Goal: Check status: Check status

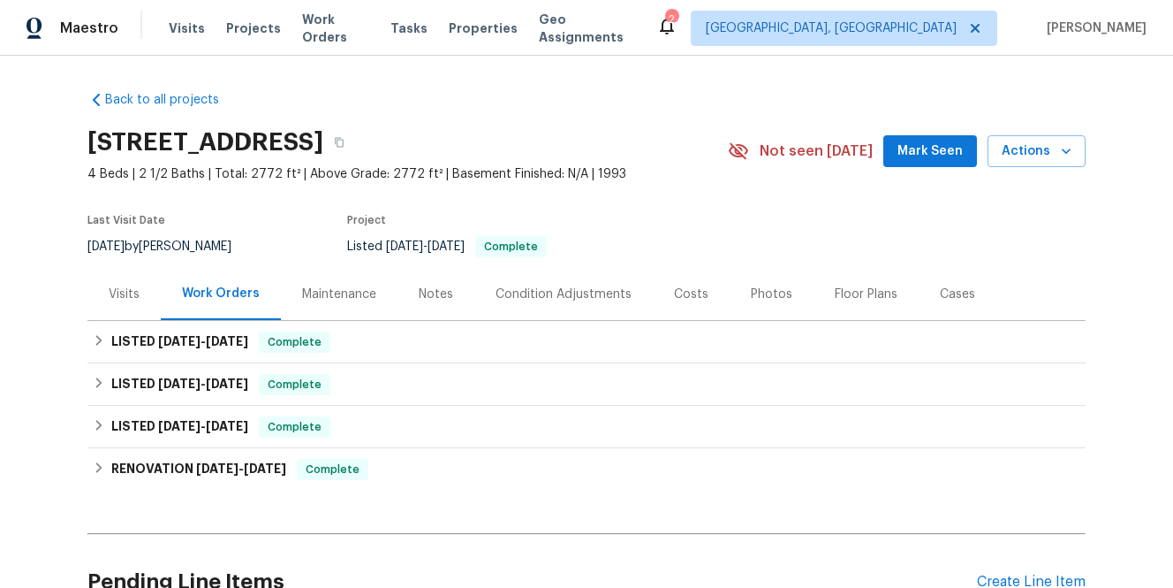
click at [315, 294] on div "Maintenance" at bounding box center [339, 294] width 74 height 18
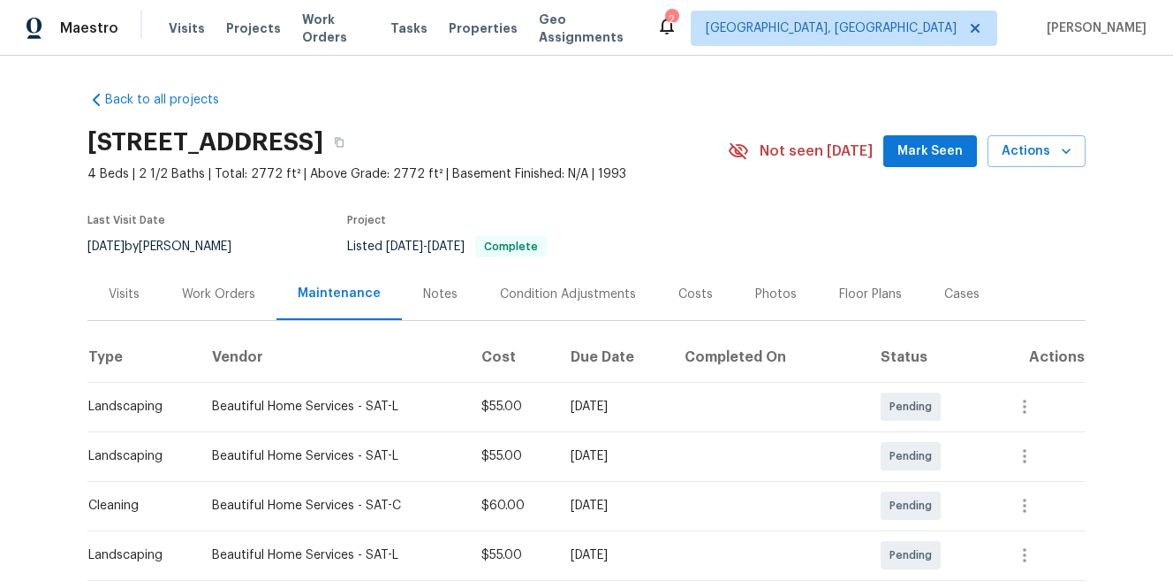
click at [207, 292] on div "Work Orders" at bounding box center [218, 294] width 73 height 18
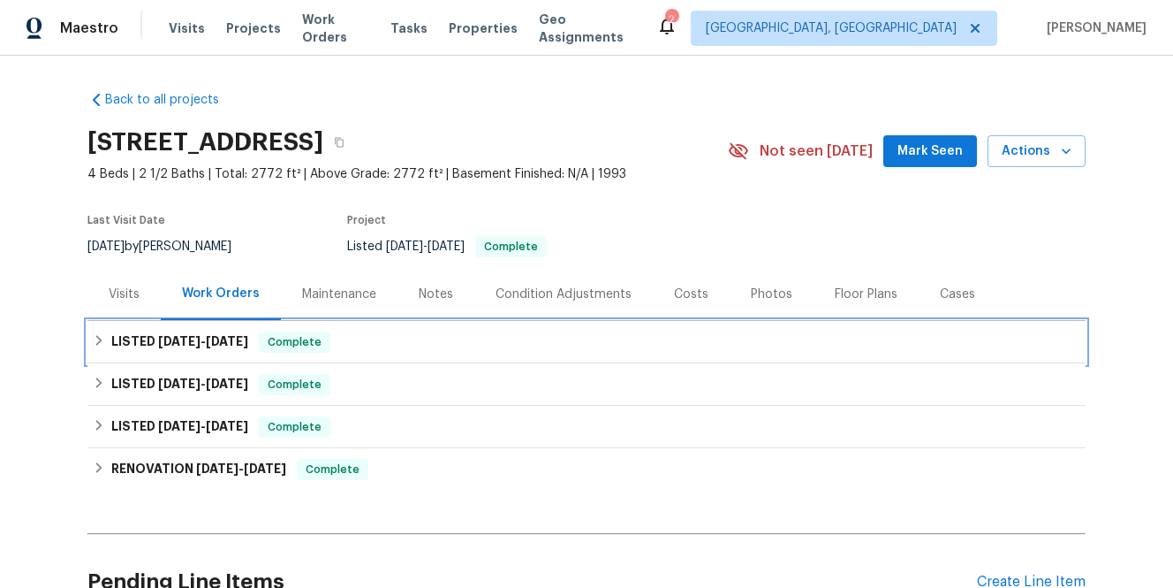
click at [133, 341] on h6 "LISTED [DATE] - [DATE]" at bounding box center [179, 341] width 137 height 21
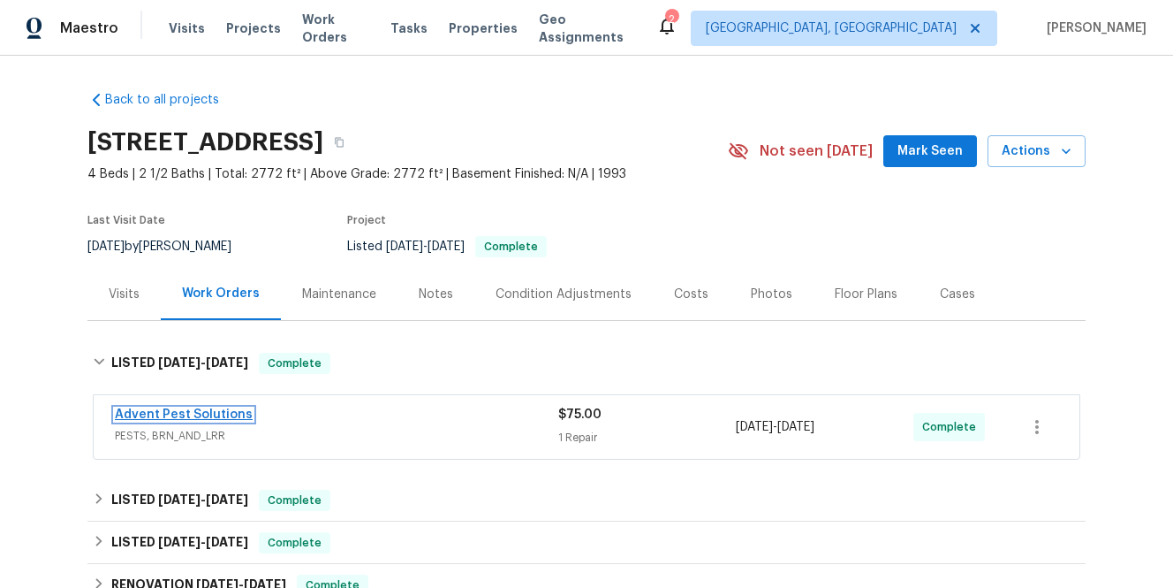
click at [166, 414] on link "Advent Pest Solutions" at bounding box center [184, 414] width 138 height 12
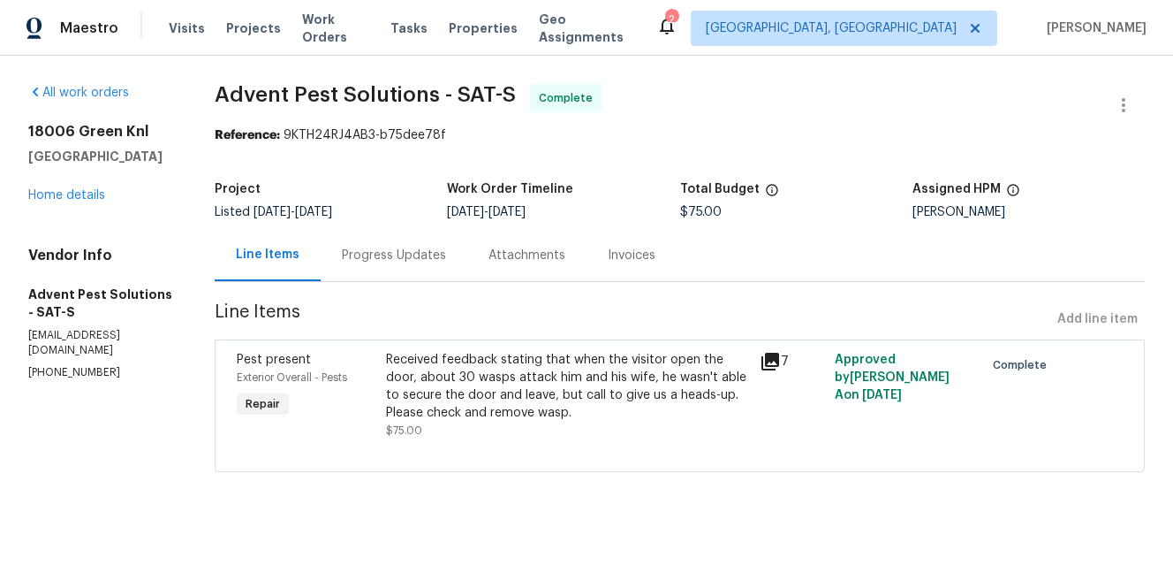
click at [777, 362] on icon at bounding box center [771, 362] width 18 height 18
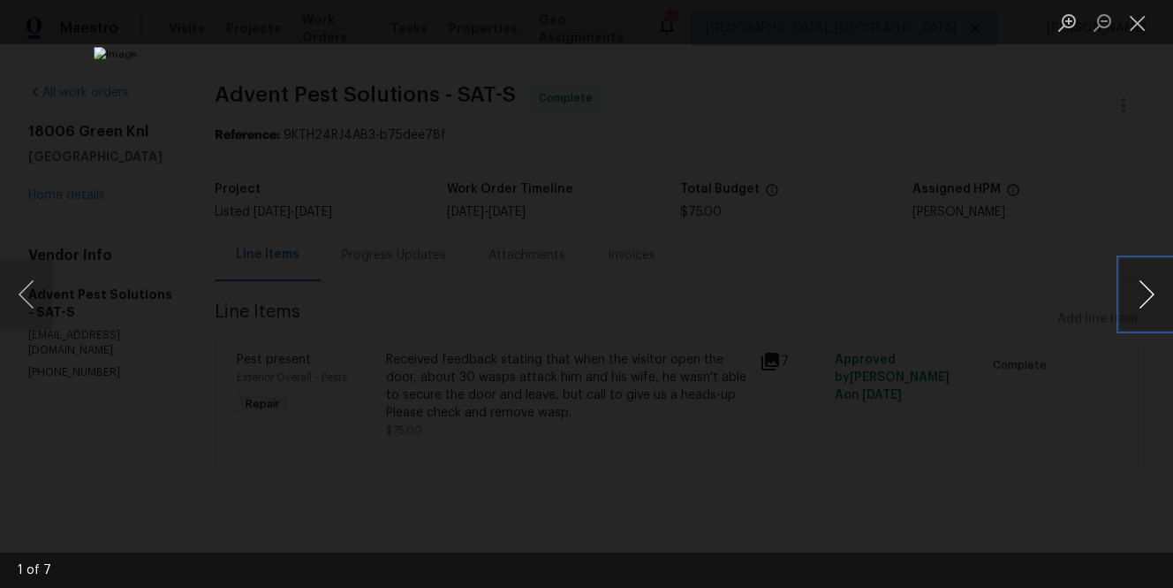
click at [1146, 300] on button "Next image" at bounding box center [1146, 294] width 53 height 71
click at [1144, 301] on button "Next image" at bounding box center [1146, 294] width 53 height 71
click at [1144, 302] on button "Next image" at bounding box center [1146, 294] width 53 height 71
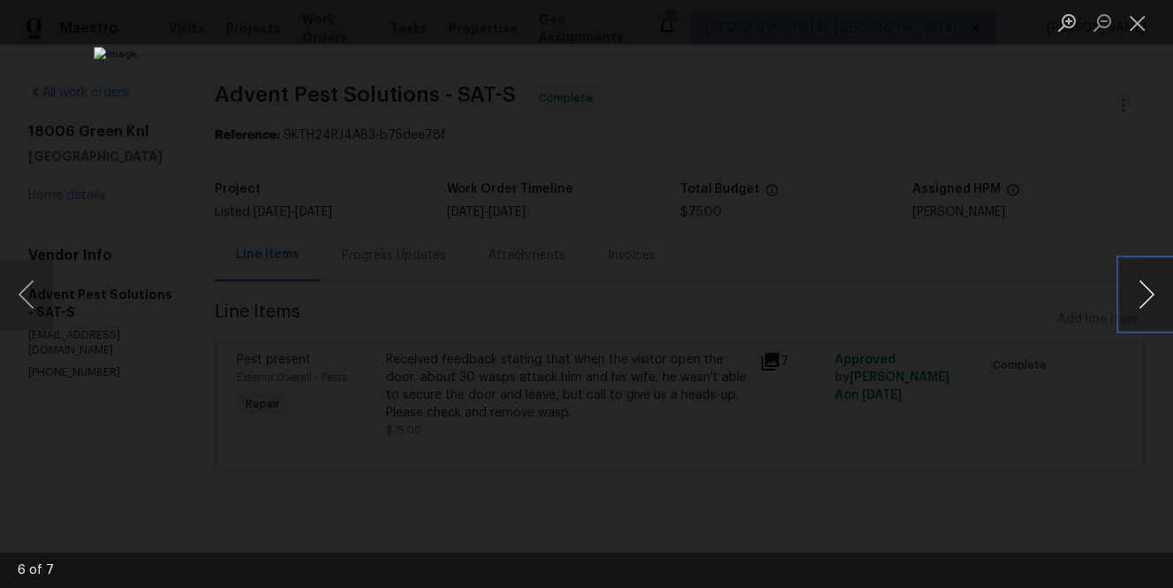
click at [1144, 302] on button "Next image" at bounding box center [1146, 294] width 53 height 71
click at [1142, 303] on button "Next image" at bounding box center [1146, 294] width 53 height 71
